Goal: Task Accomplishment & Management: Manage account settings

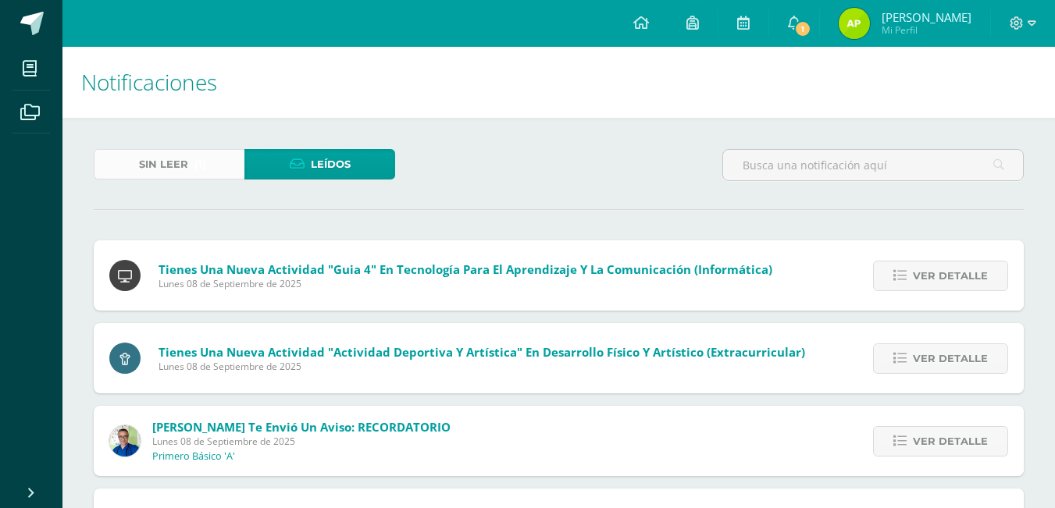
click at [180, 164] on span "Sin leer" at bounding box center [163, 164] width 49 height 29
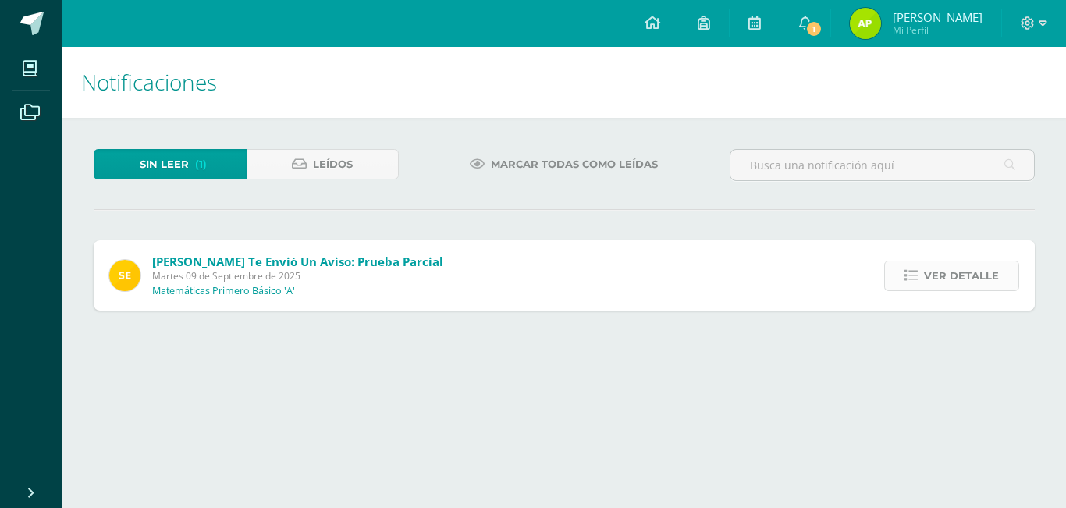
click at [927, 274] on span "Ver detalle" at bounding box center [961, 276] width 75 height 29
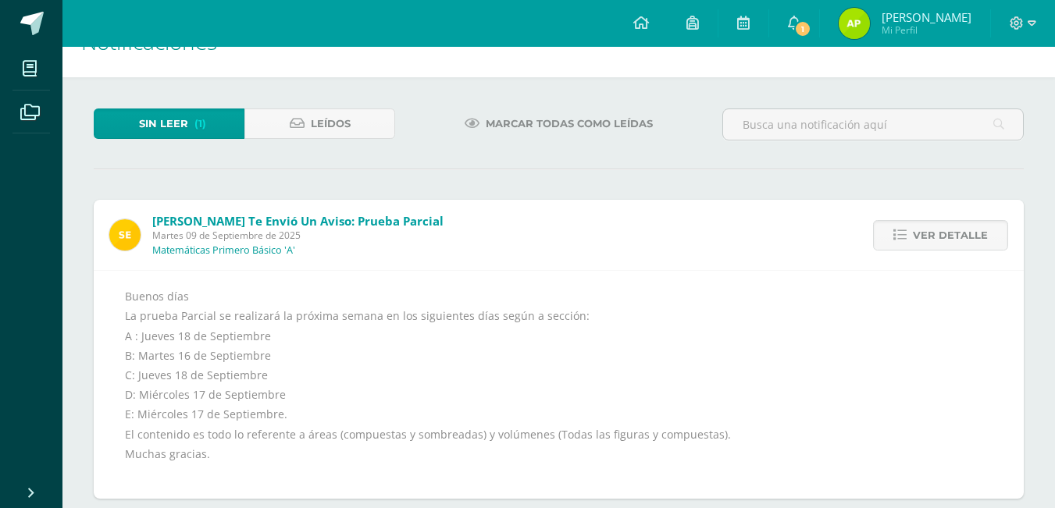
scroll to position [62, 0]
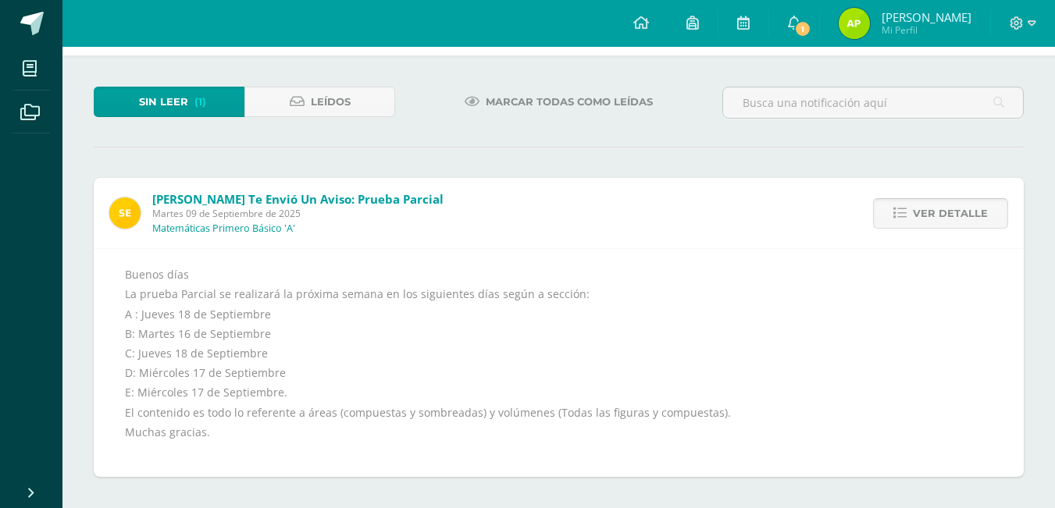
click at [899, 219] on icon at bounding box center [899, 213] width 13 height 13
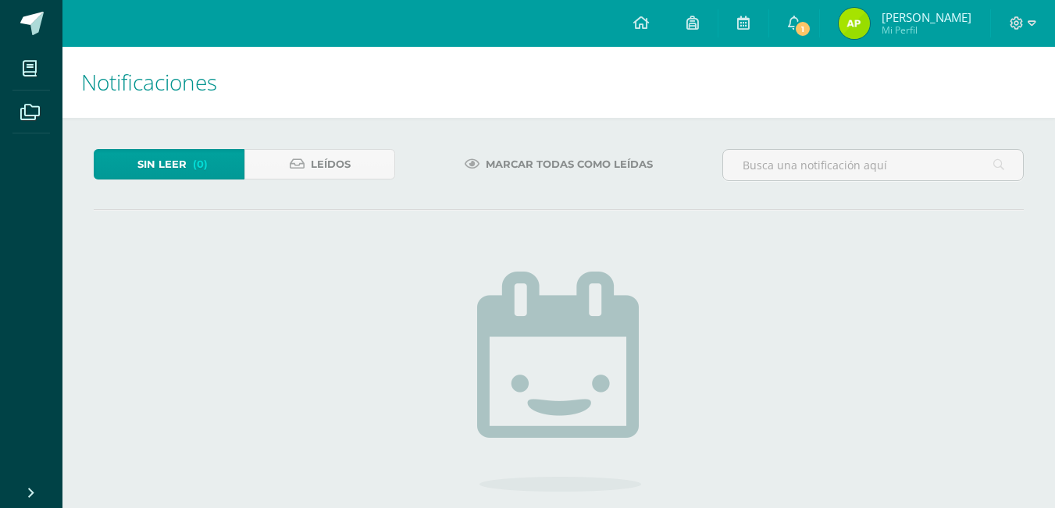
click at [296, 137] on div "Sin leer (0) Leídos Marcar todas como leídas No hay nuevas notificaciones ¡Feli…" at bounding box center [558, 393] width 992 height 551
click at [310, 161] on link "Leídos" at bounding box center [319, 164] width 151 height 30
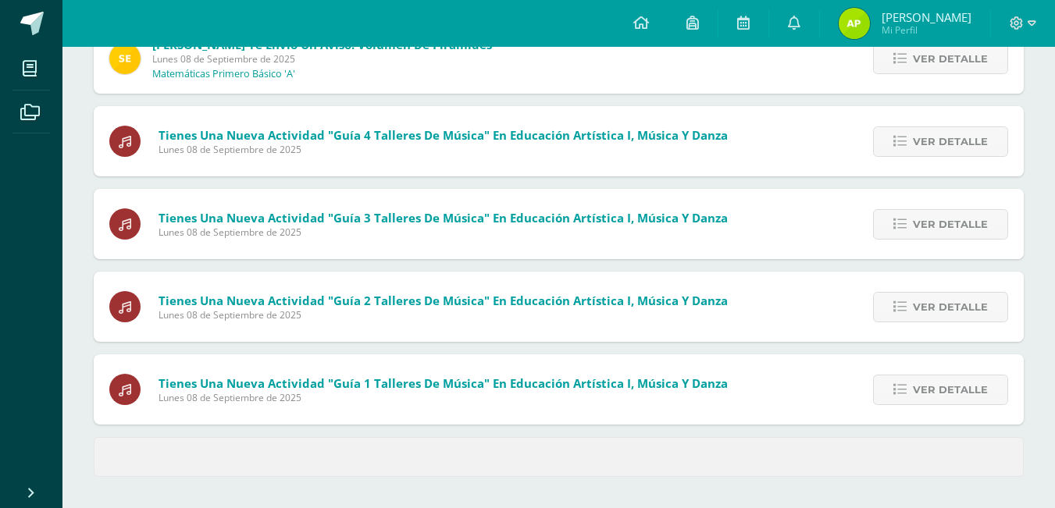
scroll to position [449, 0]
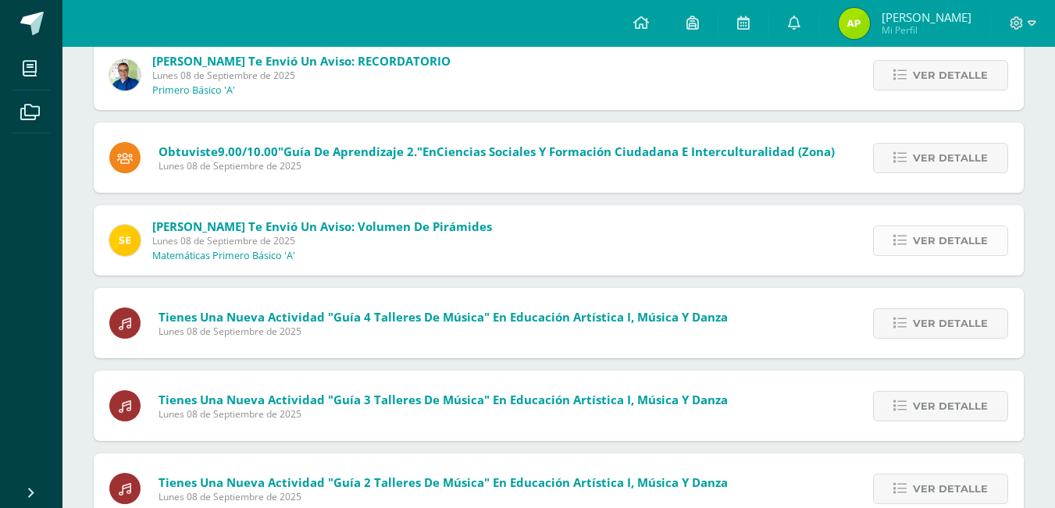
click at [972, 240] on span "Ver detalle" at bounding box center [950, 240] width 75 height 29
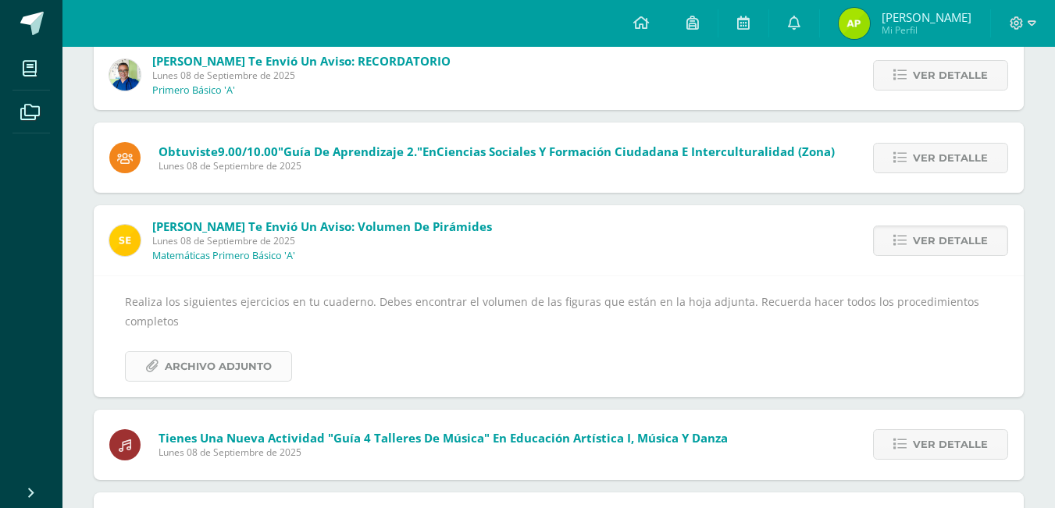
click at [221, 368] on span "Archivo Adjunto" at bounding box center [218, 366] width 107 height 29
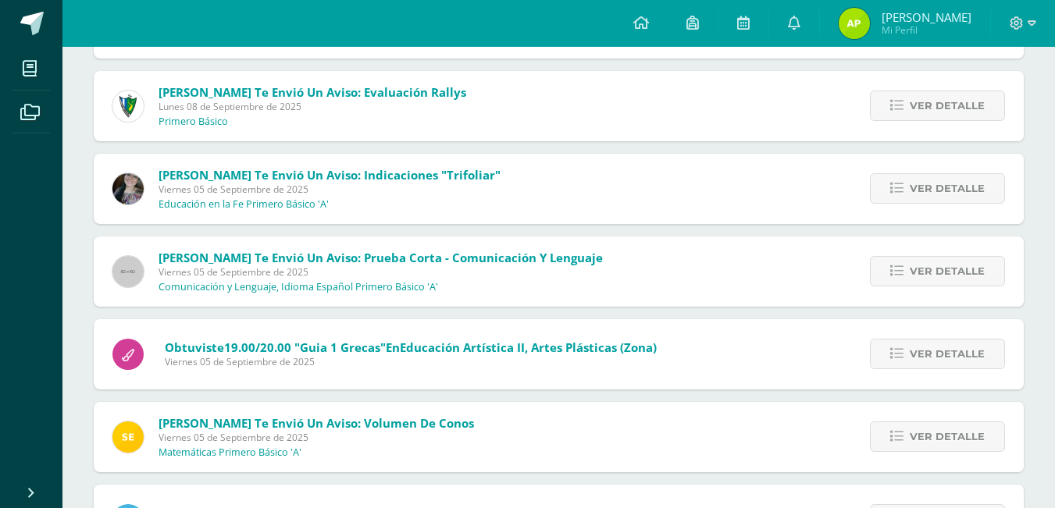
scroll to position [1177, 0]
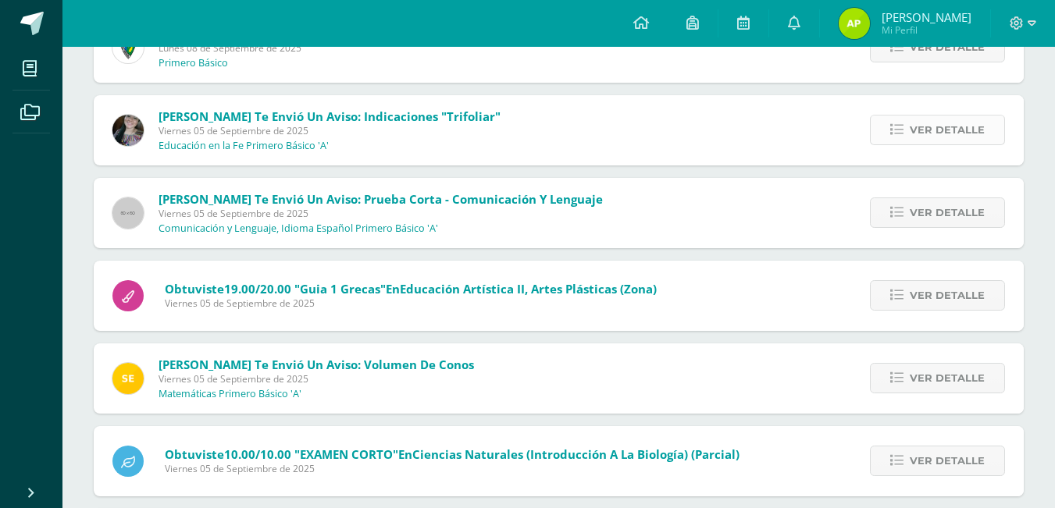
click at [918, 119] on span "Ver detalle" at bounding box center [946, 130] width 75 height 29
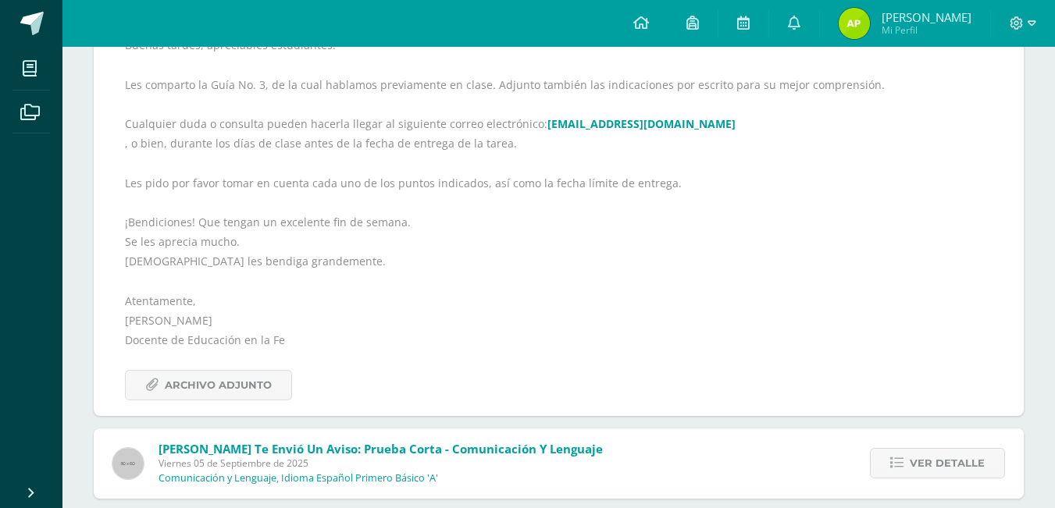
scroll to position [1237, 0]
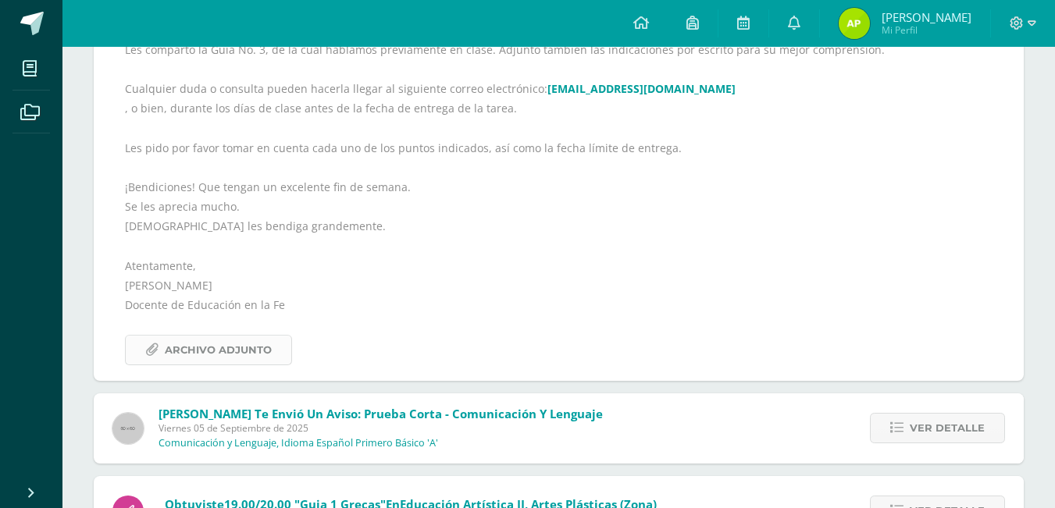
click at [233, 348] on span "Archivo Adjunto" at bounding box center [218, 350] width 107 height 29
